Goal: Task Accomplishment & Management: Complete application form

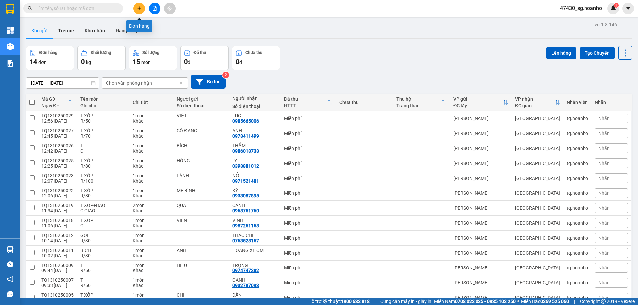
click at [141, 9] on icon "plus" at bounding box center [139, 8] width 5 height 5
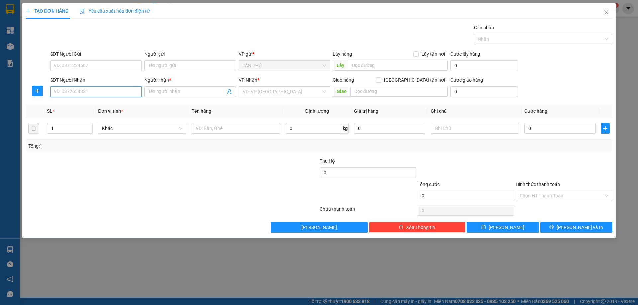
click at [103, 96] on input "SĐT Người Nhận" at bounding box center [95, 91] width 91 height 11
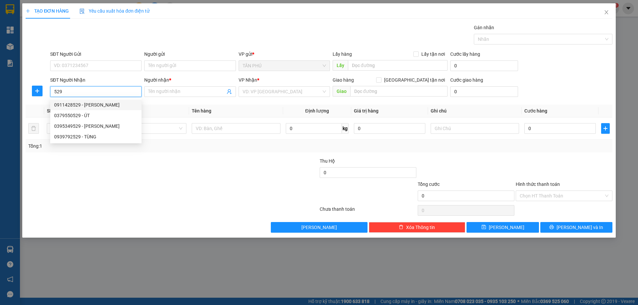
click at [133, 103] on div "0911428529 - [PERSON_NAME]" at bounding box center [95, 104] width 83 height 7
type input "0911428529"
type input "TRƯỜNG HỒNG"
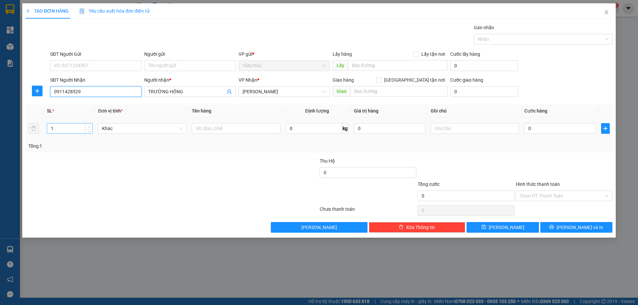
type input "0911428529"
click at [89, 125] on span "up" at bounding box center [89, 127] width 4 height 4
type input "5"
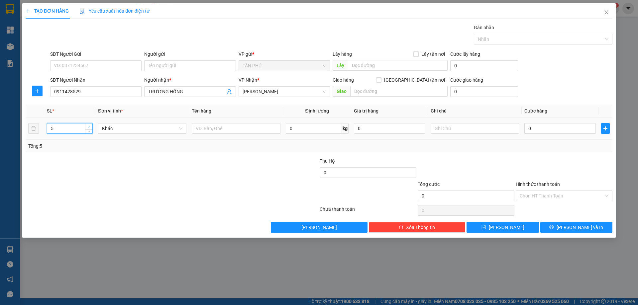
click at [89, 125] on span "up" at bounding box center [89, 127] width 4 height 4
click at [233, 127] on input "text" at bounding box center [236, 128] width 88 height 11
type input "4T"
click at [463, 125] on input "text" at bounding box center [475, 128] width 88 height 11
type input "C"
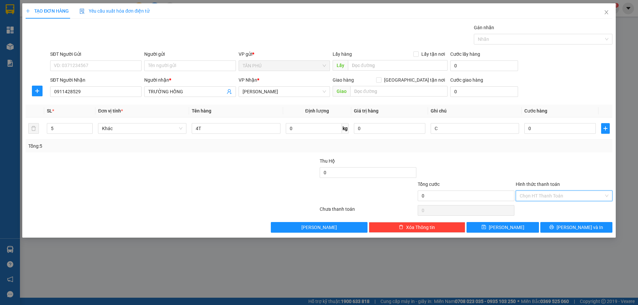
click at [586, 195] on input "Hình thức thanh toán" at bounding box center [562, 196] width 84 height 10
click at [574, 221] on div "Miễn phí" at bounding box center [564, 219] width 89 height 7
click at [573, 230] on span "[PERSON_NAME] và In" at bounding box center [580, 227] width 47 height 7
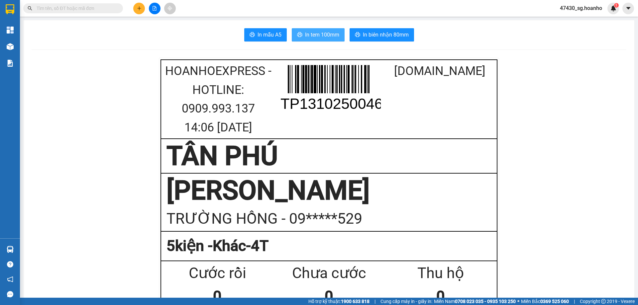
click at [314, 33] on span "In tem 100mm" at bounding box center [322, 35] width 34 height 8
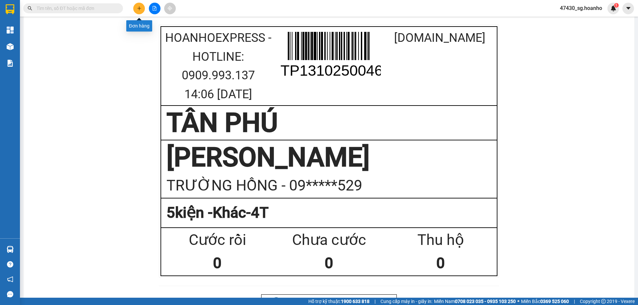
click at [141, 9] on icon "plus" at bounding box center [139, 8] width 5 height 5
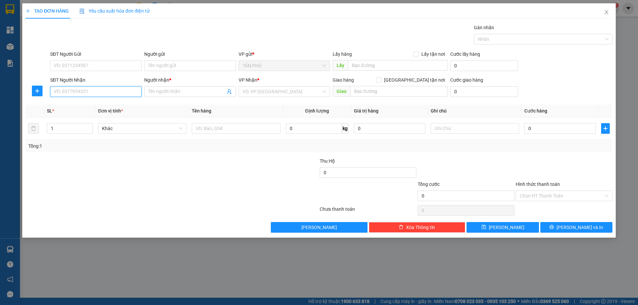
click at [126, 93] on input "SĐT Người Nhận" at bounding box center [95, 91] width 91 height 11
click at [111, 101] on div "0905367170 - VINH 10 TÝ" at bounding box center [95, 104] width 83 height 7
type input "0905367170"
type input "VINH 10 TÝ"
type input "0905367170"
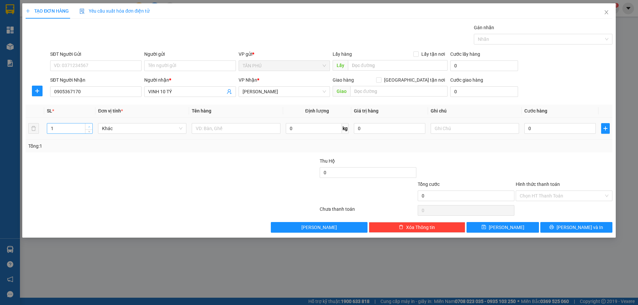
click at [91, 124] on span "Increase Value" at bounding box center [88, 127] width 7 height 6
type input "3"
click at [91, 124] on span "Increase Value" at bounding box center [88, 127] width 7 height 6
click at [203, 127] on input "text" at bounding box center [236, 128] width 88 height 11
type input "T"
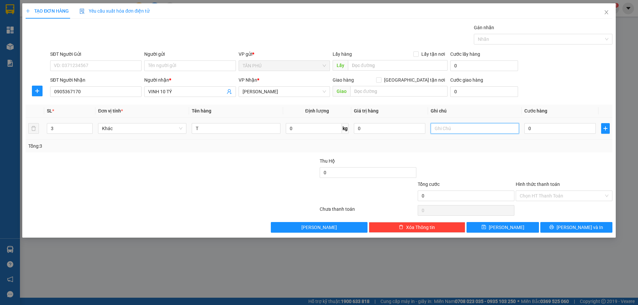
click at [473, 124] on input "text" at bounding box center [475, 128] width 88 height 11
type input "C"
click at [526, 184] on label "Hình thức thanh toán" at bounding box center [538, 184] width 44 height 5
click at [526, 191] on input "Hình thức thanh toán" at bounding box center [562, 196] width 84 height 10
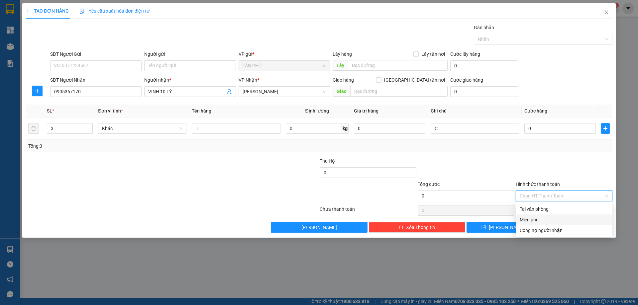
click at [539, 219] on div "Miễn phí" at bounding box center [564, 219] width 89 height 7
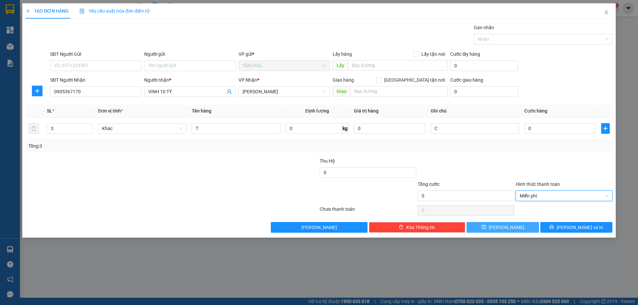
click at [526, 224] on button "[PERSON_NAME]" at bounding box center [503, 227] width 72 height 11
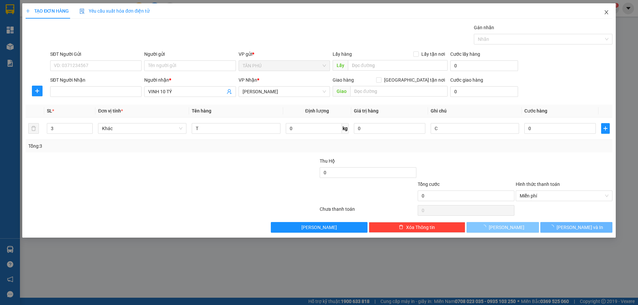
type input "1"
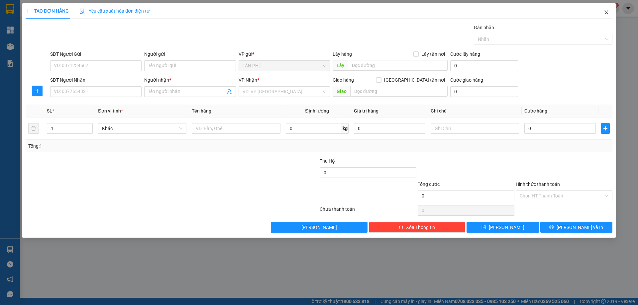
click at [608, 14] on icon "close" at bounding box center [607, 12] width 4 height 4
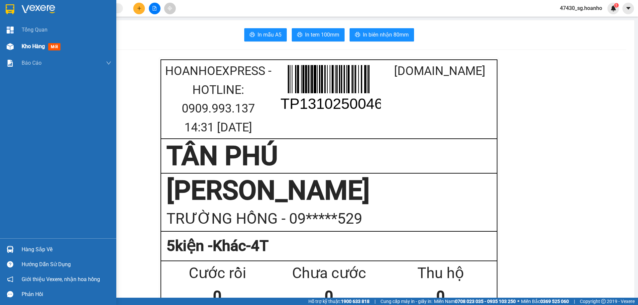
click at [45, 46] on span "Kho hàng" at bounding box center [33, 46] width 23 height 6
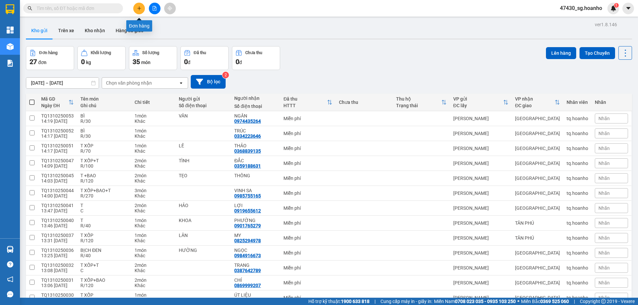
click at [140, 9] on icon "plus" at bounding box center [139, 8] width 5 height 5
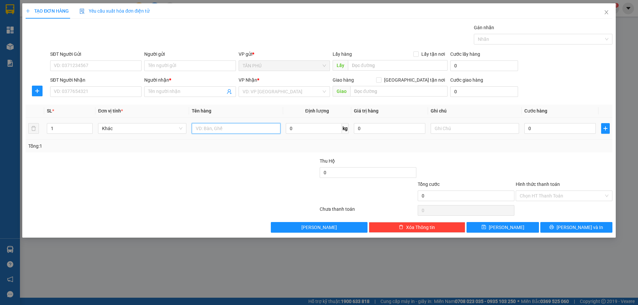
click at [204, 130] on input "text" at bounding box center [236, 128] width 88 height 11
type input "TÚI"
click at [179, 93] on input "Người nhận *" at bounding box center [186, 91] width 77 height 7
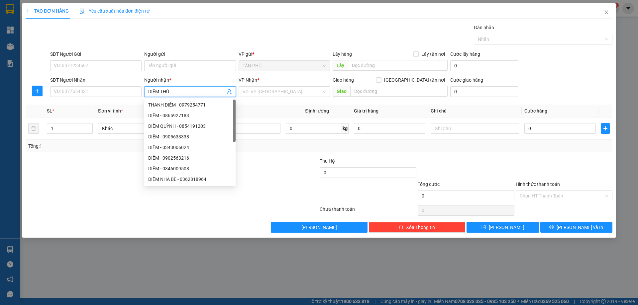
type input "DIỄM THÚY"
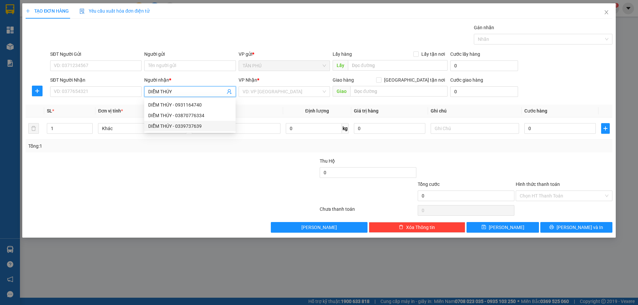
click at [184, 123] on div "DIỄM THÚY - 0339737639" at bounding box center [189, 126] width 83 height 7
type input "0339737639"
type input "DIỄM THÚY"
click at [270, 94] on input "search" at bounding box center [282, 92] width 79 height 10
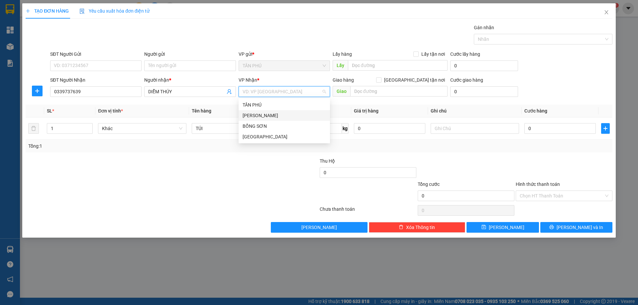
click at [270, 118] on div "[PERSON_NAME]" at bounding box center [284, 115] width 83 height 7
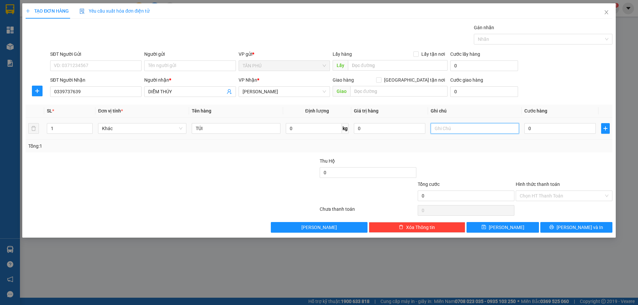
click at [451, 129] on input "text" at bounding box center [475, 128] width 88 height 11
type input "R/40"
click at [537, 184] on label "Hình thức thanh toán" at bounding box center [538, 184] width 44 height 5
click at [537, 191] on input "Hình thức thanh toán" at bounding box center [562, 196] width 84 height 10
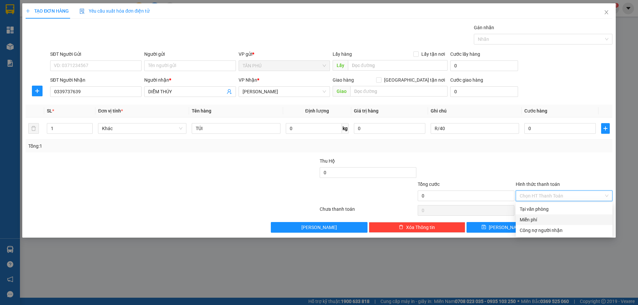
click at [541, 217] on div "Miễn phí" at bounding box center [564, 219] width 89 height 7
click at [547, 227] on button "[PERSON_NAME] và In" at bounding box center [576, 227] width 72 height 11
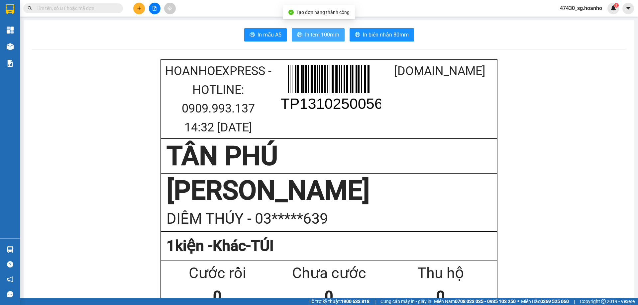
click at [319, 38] on span "In tem 100mm" at bounding box center [322, 35] width 34 height 8
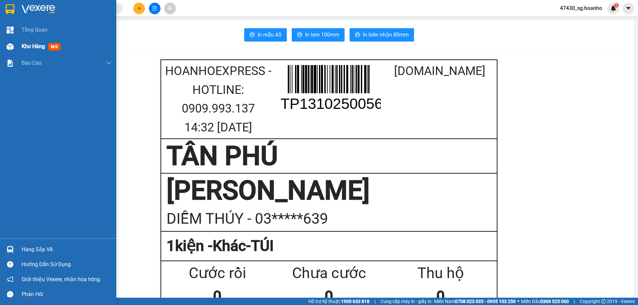
click at [34, 48] on span "Kho hàng" at bounding box center [33, 46] width 23 height 6
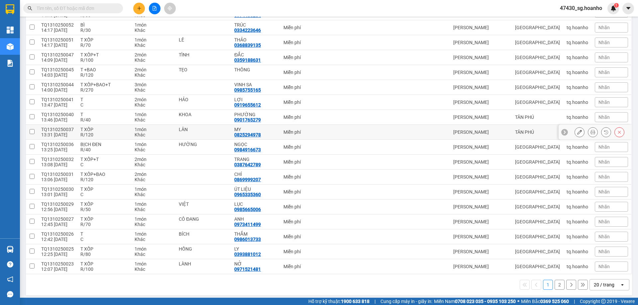
scroll to position [140, 0]
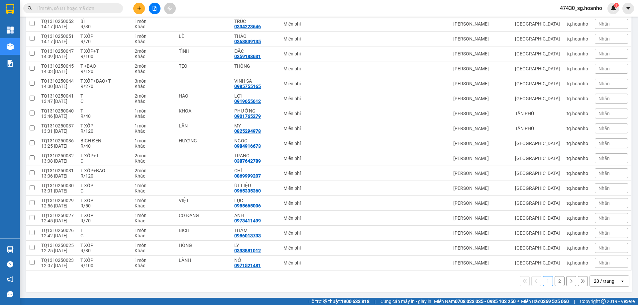
click at [557, 284] on button "2" at bounding box center [560, 282] width 10 height 10
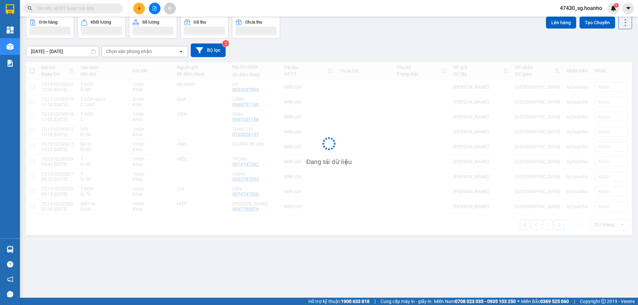
scroll to position [31, 0]
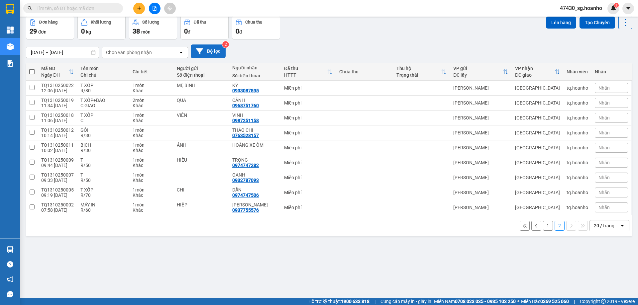
click at [225, 52] on button "Bộ lọc" at bounding box center [208, 52] width 35 height 14
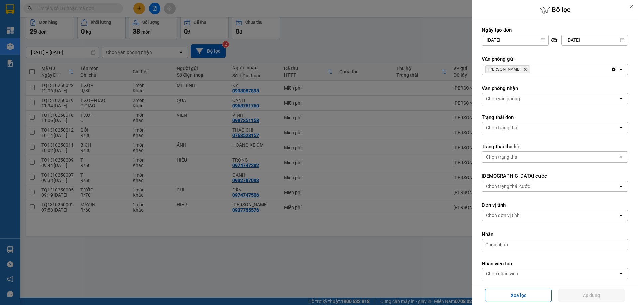
click at [524, 69] on icon "TAM QUAN, close by backspace" at bounding box center [525, 69] width 3 height 3
click at [515, 69] on div "Chọn văn phòng" at bounding box center [503, 69] width 34 height 7
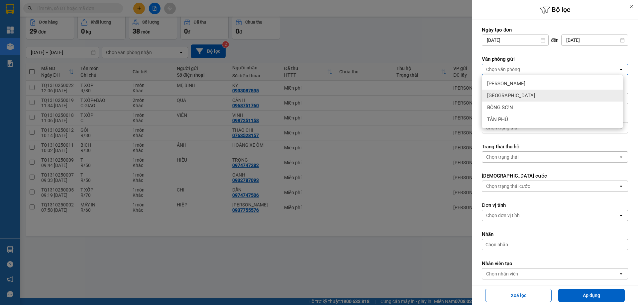
click at [519, 94] on div "[GEOGRAPHIC_DATA]" at bounding box center [552, 96] width 141 height 12
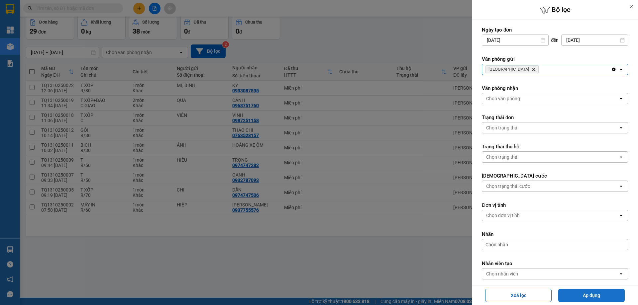
click at [573, 296] on button "Áp dụng" at bounding box center [591, 295] width 66 height 13
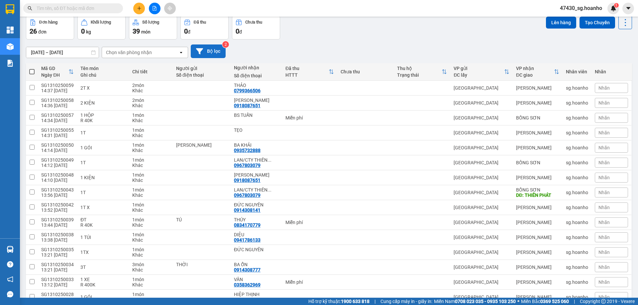
click at [207, 53] on button "Bộ lọc" at bounding box center [208, 52] width 35 height 14
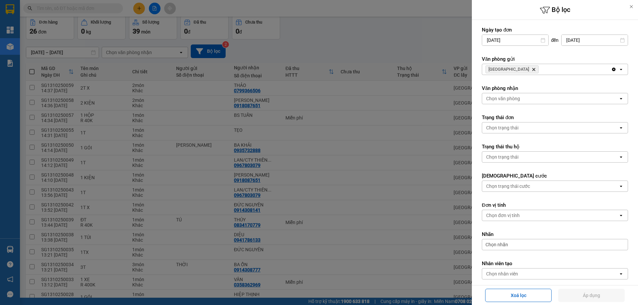
click at [532, 69] on icon "SÀI GÒN, close by backspace" at bounding box center [533, 69] width 3 height 3
click at [511, 69] on div "Chọn văn phòng" at bounding box center [503, 69] width 34 height 7
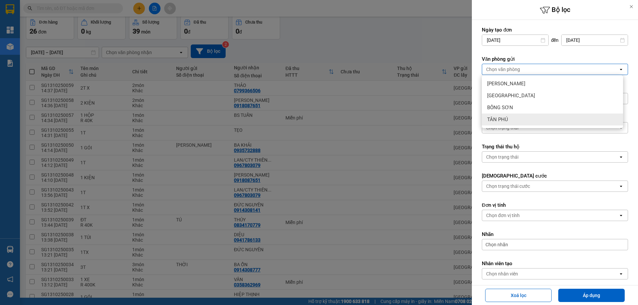
click at [508, 119] on span "TÂN PHÚ" at bounding box center [497, 119] width 21 height 7
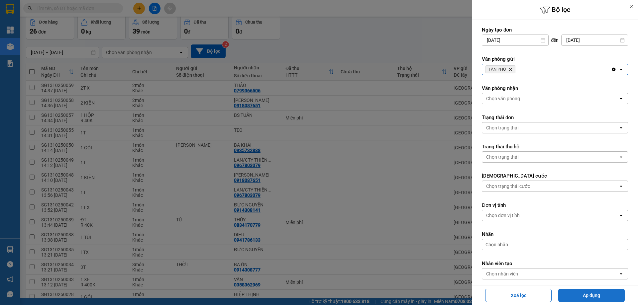
click at [586, 296] on button "Áp dụng" at bounding box center [591, 295] width 66 height 13
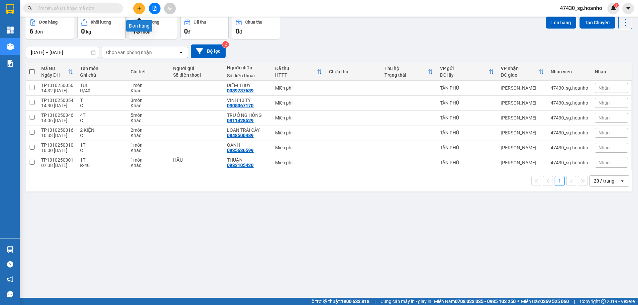
click at [140, 8] on icon "plus" at bounding box center [139, 8] width 5 height 5
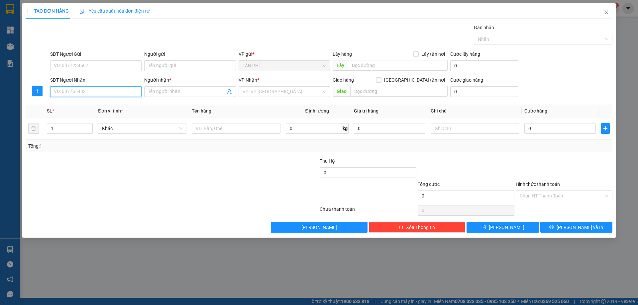
click at [104, 90] on input "SĐT Người Nhận" at bounding box center [95, 91] width 91 height 11
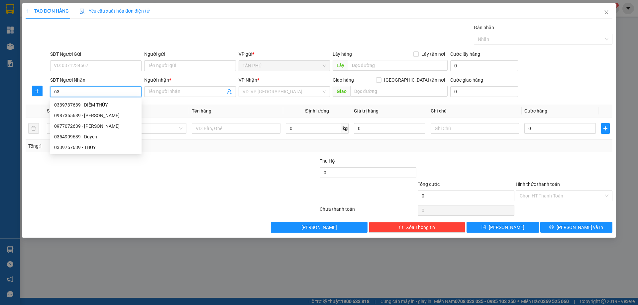
type input "6"
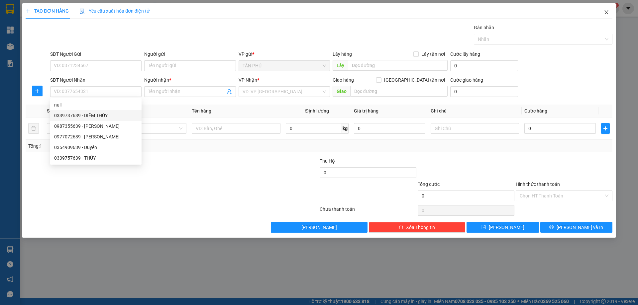
click at [605, 11] on icon "close" at bounding box center [606, 12] width 5 height 5
